Goal: Task Accomplishment & Management: Manage account settings

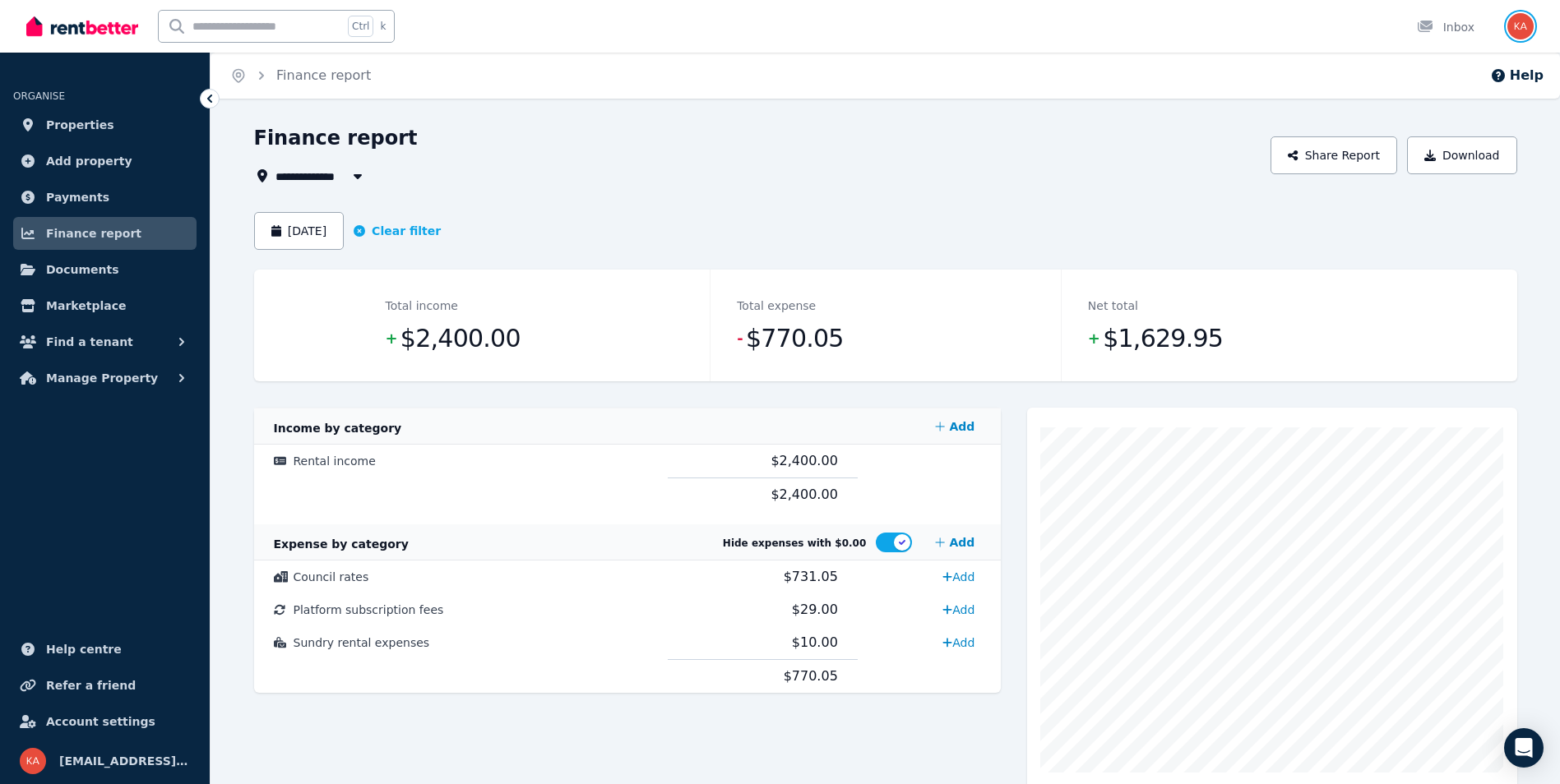
click at [1521, 26] on img "button" at bounding box center [1520, 26] width 26 height 26
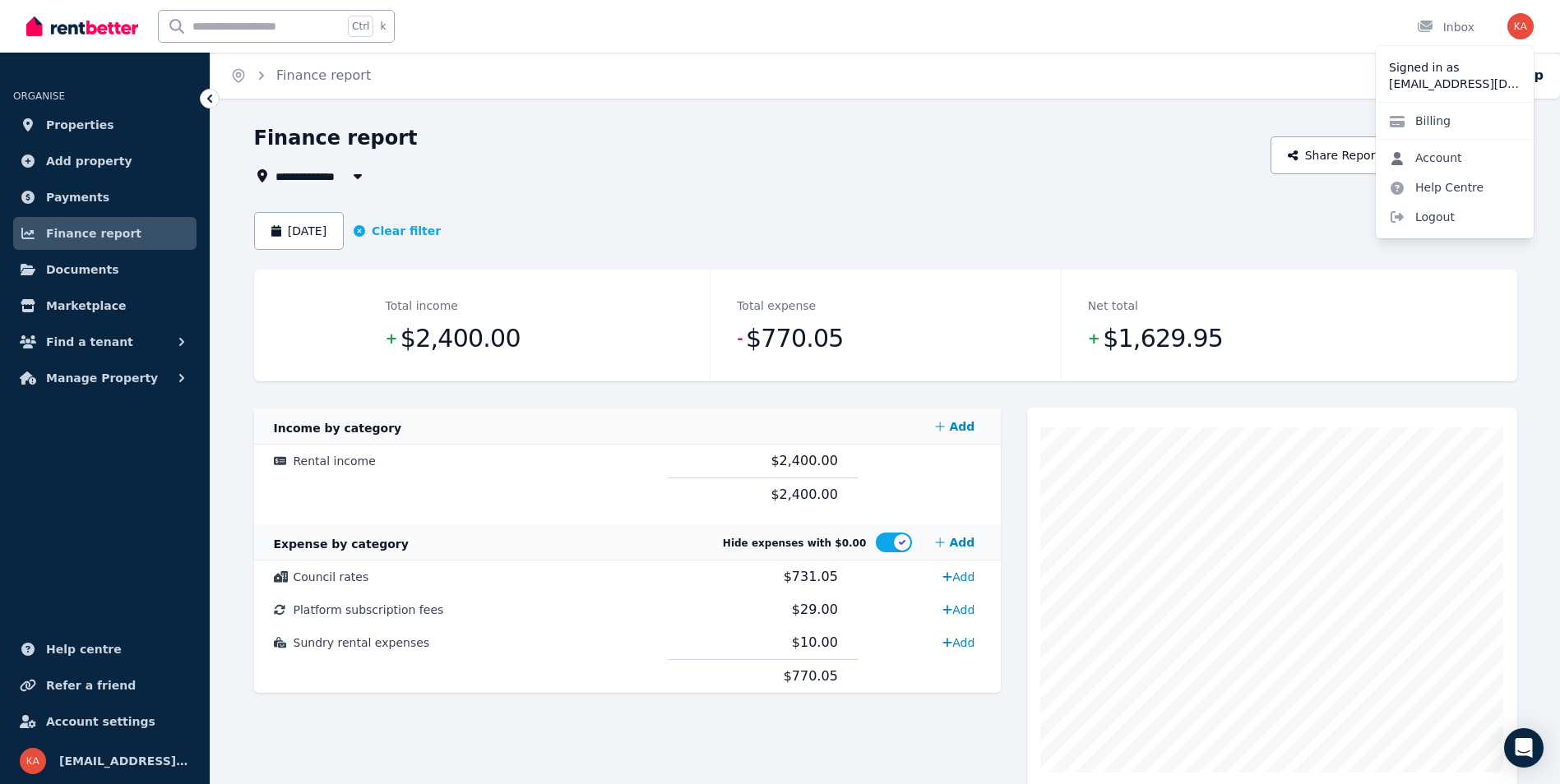
click at [1447, 157] on link "Account" at bounding box center [1425, 157] width 99 height 29
